Goal: Information Seeking & Learning: Learn about a topic

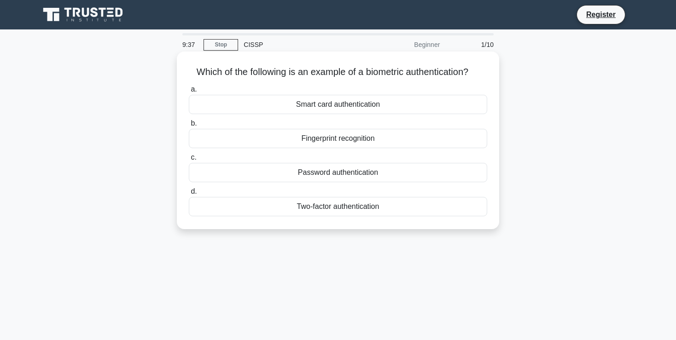
click at [344, 138] on div "Fingerprint recognition" at bounding box center [338, 138] width 299 height 19
click at [189, 127] on input "b. Fingerprint recognition" at bounding box center [189, 124] width 0 height 6
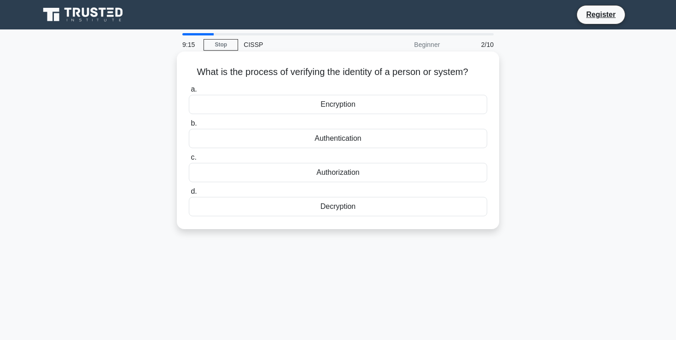
click at [350, 166] on div "Authorization" at bounding box center [338, 172] width 299 height 19
click at [189, 161] on input "c. Authorization" at bounding box center [189, 158] width 0 height 6
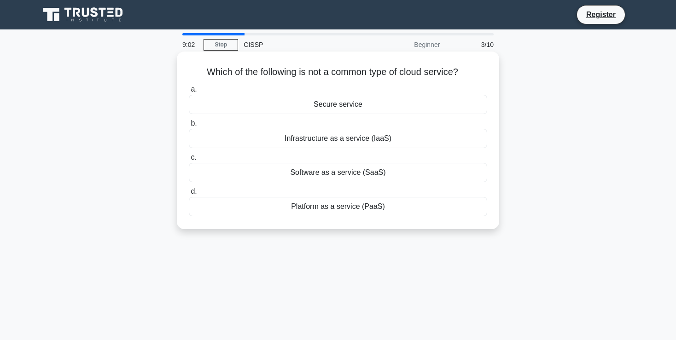
click at [356, 136] on div "Infrastructure as a service (IaaS)" at bounding box center [338, 138] width 299 height 19
click at [189, 127] on input "b. Infrastructure as a service (IaaS)" at bounding box center [189, 124] width 0 height 6
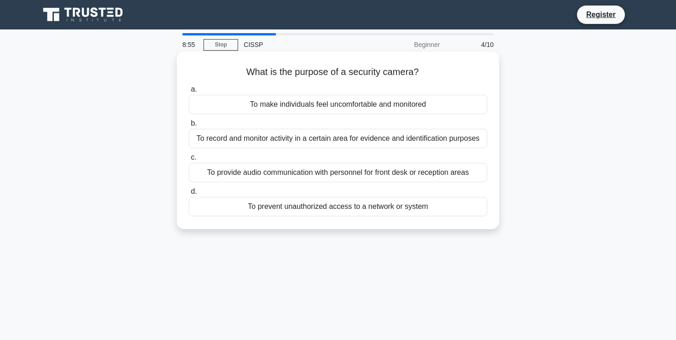
click at [399, 136] on div "To record and monitor activity in a certain area for evidence and identificatio…" at bounding box center [338, 138] width 299 height 19
click at [189, 127] on input "b. To record and monitor activity in a certain area for evidence and identifica…" at bounding box center [189, 124] width 0 height 6
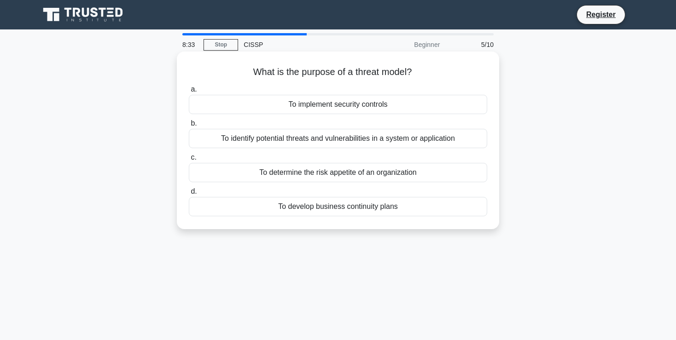
click at [399, 141] on div "To identify potential threats and vulnerabilities in a system or application" at bounding box center [338, 138] width 299 height 19
click at [189, 127] on input "b. To identify potential threats and vulnerabilities in a system or application" at bounding box center [189, 124] width 0 height 6
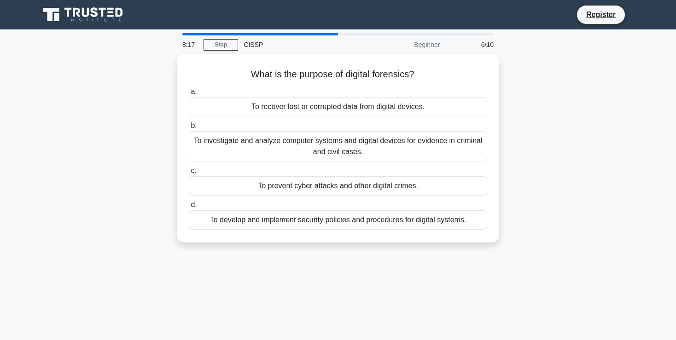
click at [399, 141] on div "To investigate and analyze computer systems and digital devices for evidence in…" at bounding box center [338, 146] width 299 height 30
click at [189, 129] on input "b. To investigate and analyze computer systems and digital devices for evidence…" at bounding box center [189, 126] width 0 height 6
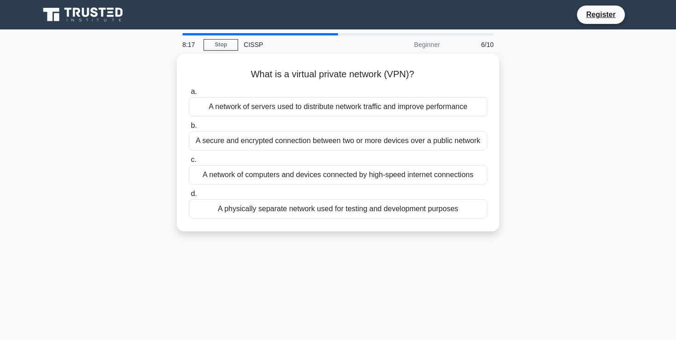
click at [399, 141] on div "A secure and encrypted connection between two or more devices over a public net…" at bounding box center [338, 140] width 299 height 19
click at [189, 129] on input "b. A secure and encrypted connection between two or more devices over a public …" at bounding box center [189, 126] width 0 height 6
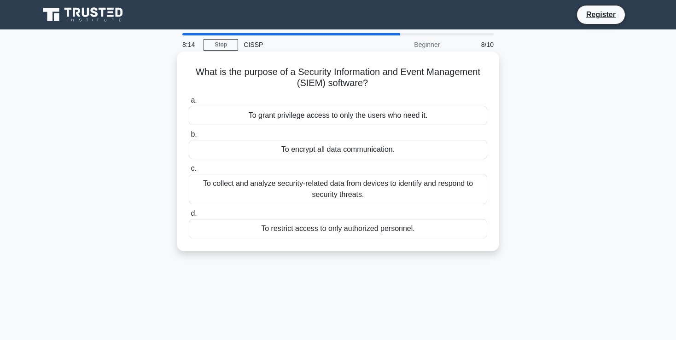
click at [493, 109] on div "What is the purpose of a Security Information and Event Management (SIEM) softw…" at bounding box center [338, 151] width 315 height 193
click at [412, 115] on div "To grant privilege access to only the users who need it." at bounding box center [338, 115] width 299 height 19
click at [189, 104] on input "a. To grant privilege access to only the users who need it." at bounding box center [189, 101] width 0 height 6
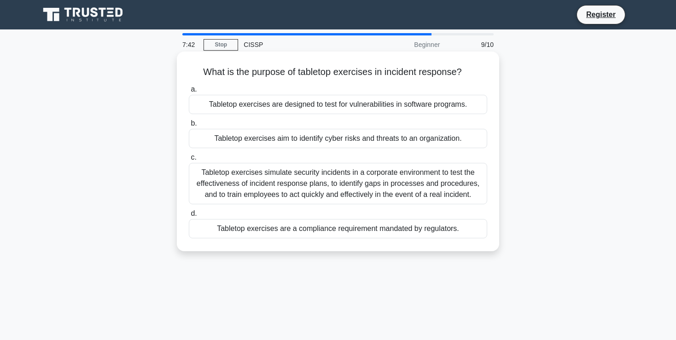
click at [336, 230] on div "Tabletop exercises are a compliance requirement mandated by regulators." at bounding box center [338, 228] width 299 height 19
click at [189, 217] on input "d. Tabletop exercises are a compliance requirement mandated by regulators." at bounding box center [189, 214] width 0 height 6
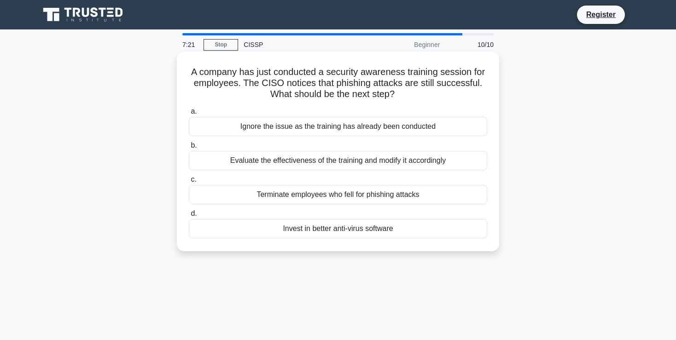
click at [342, 230] on div "Invest in better anti-virus software" at bounding box center [338, 228] width 299 height 19
click at [189, 217] on input "d. Invest in better anti-virus software" at bounding box center [189, 214] width 0 height 6
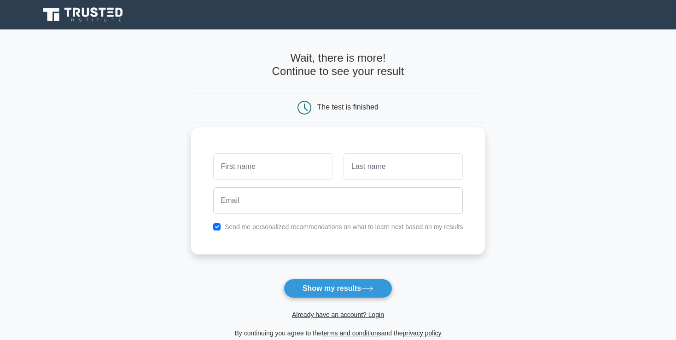
click at [310, 166] on input "text" at bounding box center [272, 166] width 119 height 27
type input "MIRACLE"
click at [370, 171] on input "text" at bounding box center [403, 166] width 119 height 27
type input "NNADI"
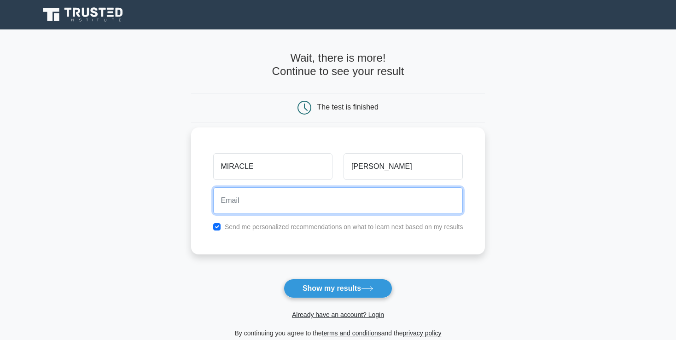
click at [317, 192] on input "email" at bounding box center [338, 200] width 250 height 27
type input "miminnam@gmail.com"
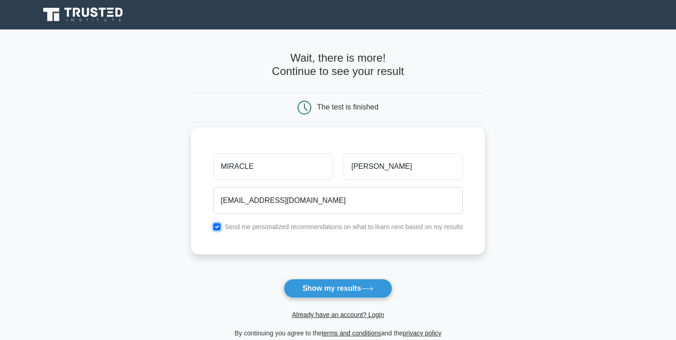
click at [220, 227] on input "checkbox" at bounding box center [216, 226] width 7 height 7
checkbox input "false"
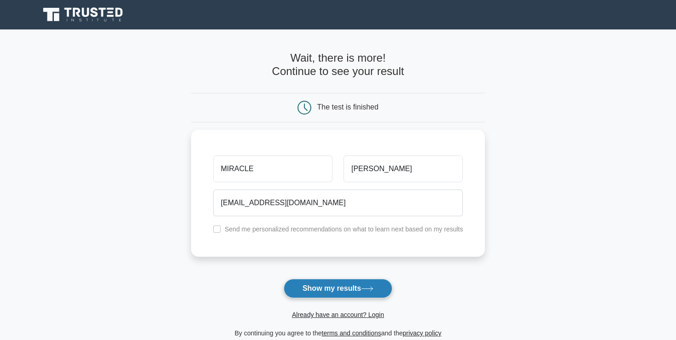
click at [322, 293] on button "Show my results" at bounding box center [338, 288] width 109 height 19
click at [334, 105] on div "The test is finished" at bounding box center [347, 107] width 61 height 8
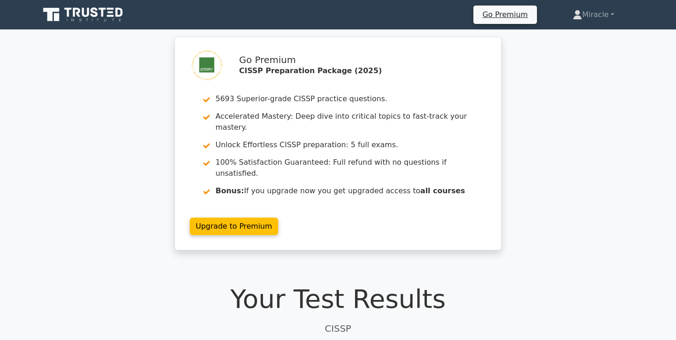
click at [598, 76] on div "Go Premium CISSP Preparation Package (2025) 5693 Superior-grade CISSP practice …" at bounding box center [338, 149] width 676 height 225
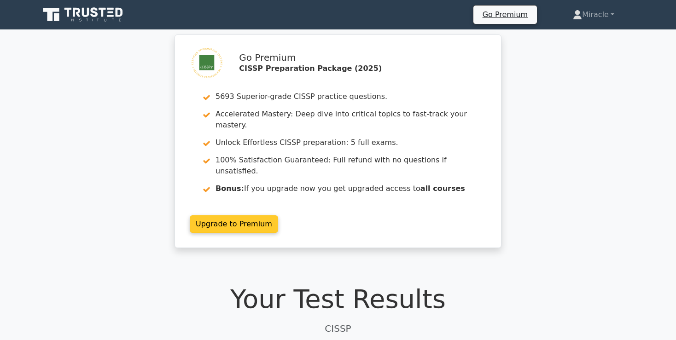
click at [243, 216] on link "Upgrade to Premium" at bounding box center [234, 225] width 88 height 18
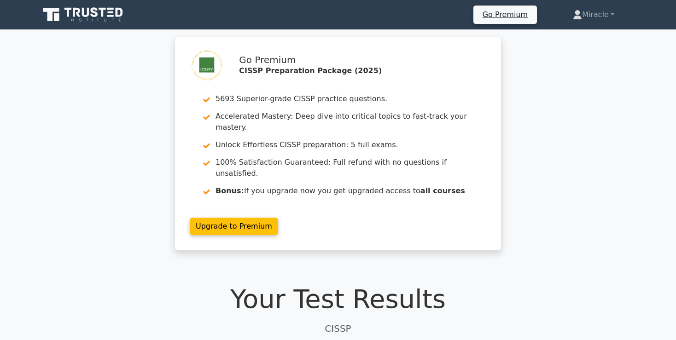
click at [559, 113] on div "Go Premium CISSP Preparation Package (2025) 5693 Superior-grade CISSP practice …" at bounding box center [338, 149] width 676 height 225
